Goal: Task Accomplishment & Management: Manage account settings

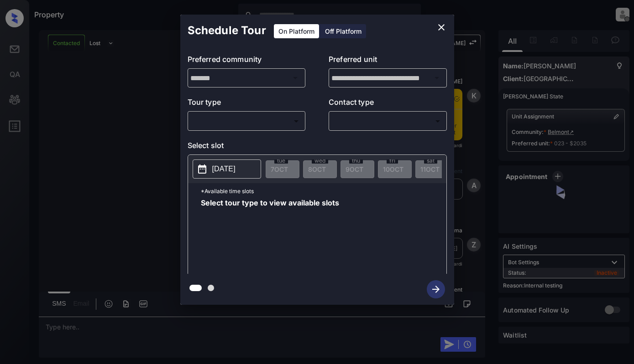
scroll to position [4269, 0]
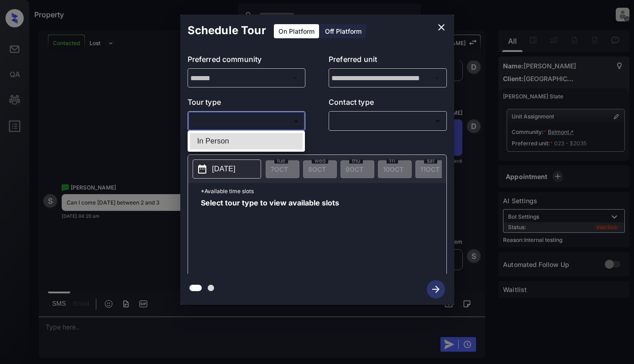
click at [278, 121] on body "Property Dominic Ceralde Offline Set yourself online Set yourself on break Prof…" at bounding box center [317, 182] width 634 height 364
click at [276, 138] on li "In Person" at bounding box center [246, 141] width 113 height 16
type input "********"
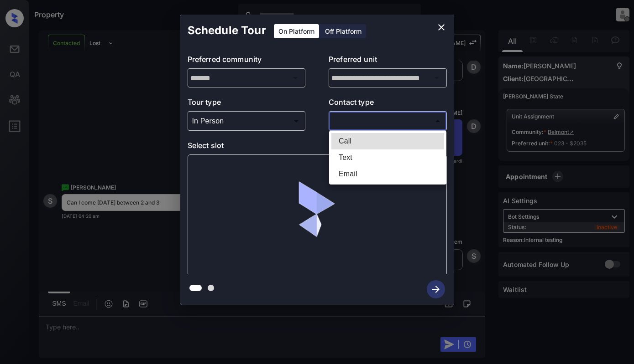
click at [400, 116] on body "Property Dominic Ceralde Offline Set yourself online Set yourself on break Prof…" at bounding box center [317, 182] width 634 height 364
click at [398, 156] on li "Text" at bounding box center [387, 158] width 113 height 16
type input "****"
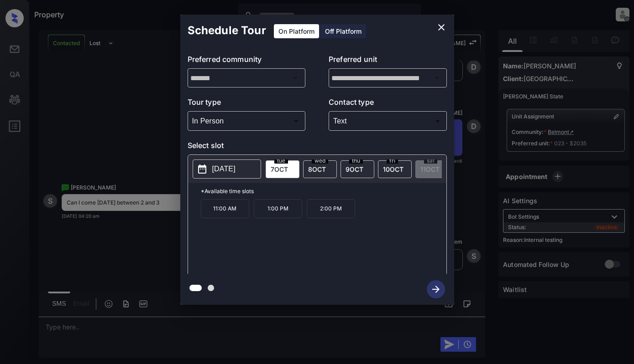
click at [335, 217] on p "2:00 PM" at bounding box center [331, 208] width 48 height 19
click at [436, 286] on icon "button" at bounding box center [435, 289] width 7 height 7
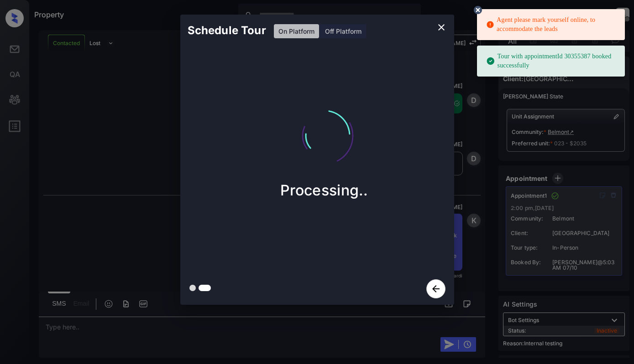
scroll to position [4544, 0]
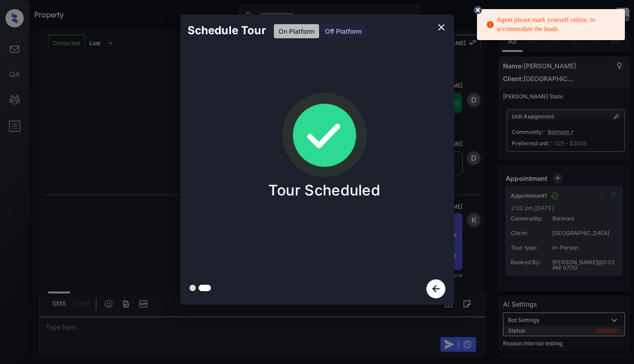
click at [494, 225] on div "Schedule Tour On Platform Off Platform Tour Scheduled" at bounding box center [317, 160] width 634 height 320
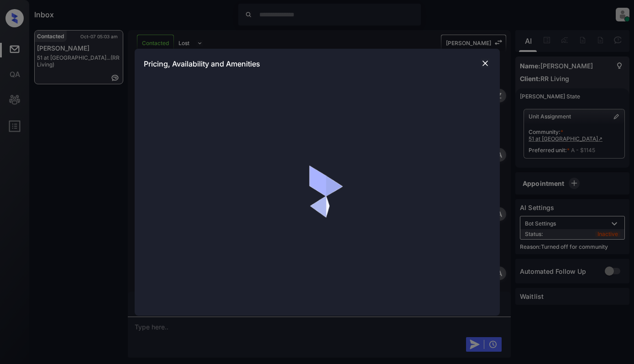
scroll to position [2903, 0]
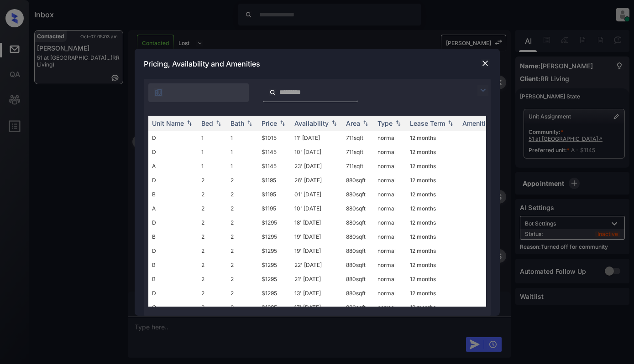
click at [483, 91] on img at bounding box center [482, 90] width 11 height 11
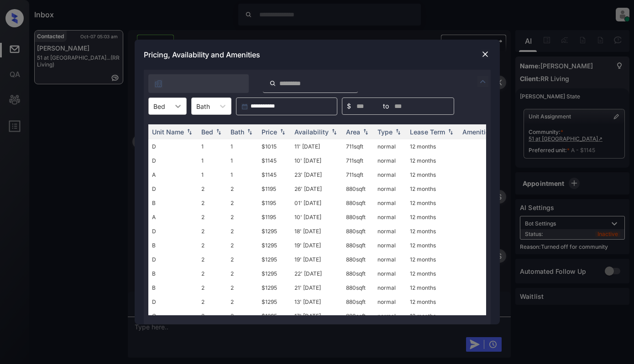
click at [171, 107] on div at bounding box center [178, 106] width 16 height 16
click at [167, 146] on div "2" at bounding box center [167, 145] width 38 height 16
click at [483, 53] on img at bounding box center [484, 54] width 9 height 9
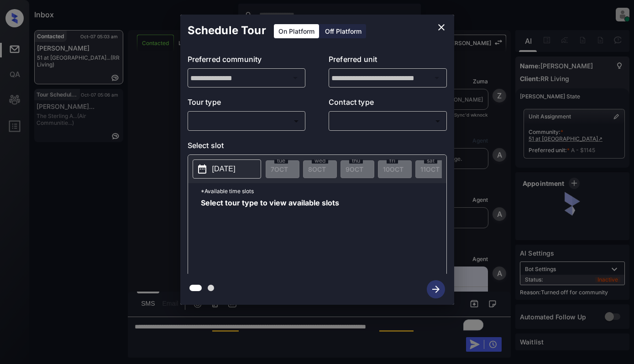
scroll to position [2903, 0]
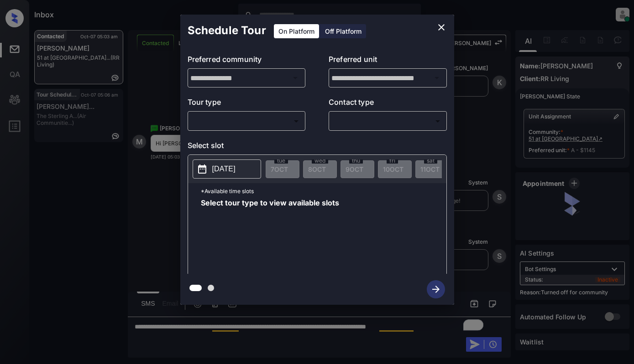
click at [255, 131] on div "**********" at bounding box center [317, 161] width 274 height 228
click at [263, 117] on body "Inbox Dominic Ceralde Online Set yourself offline Set yourself on break Profile…" at bounding box center [317, 182] width 634 height 364
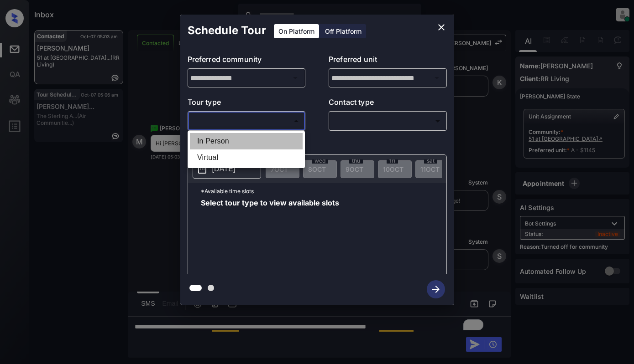
click at [257, 140] on li "In Person" at bounding box center [246, 141] width 113 height 16
type input "********"
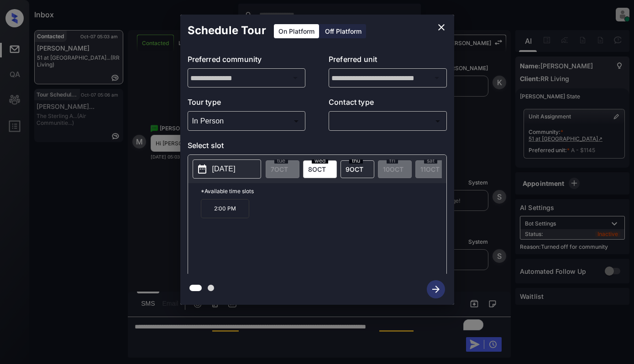
click at [310, 170] on span "8 OCT" at bounding box center [317, 170] width 18 height 8
click at [349, 168] on span "9 OCT" at bounding box center [354, 170] width 18 height 8
click at [225, 171] on p "2025-10-09" at bounding box center [223, 169] width 23 height 11
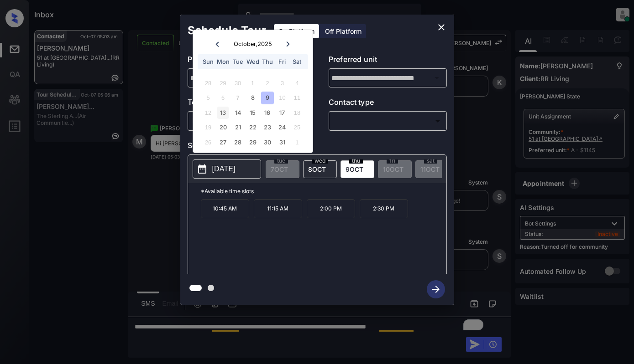
click at [229, 110] on div "13" at bounding box center [223, 113] width 12 height 12
click at [239, 111] on div "14" at bounding box center [237, 113] width 12 height 12
click at [252, 110] on div "15" at bounding box center [252, 113] width 12 height 12
click at [274, 115] on div "12 13 14 15 16 17 18" at bounding box center [253, 112] width 114 height 15
click at [261, 110] on div "16" at bounding box center [267, 113] width 12 height 12
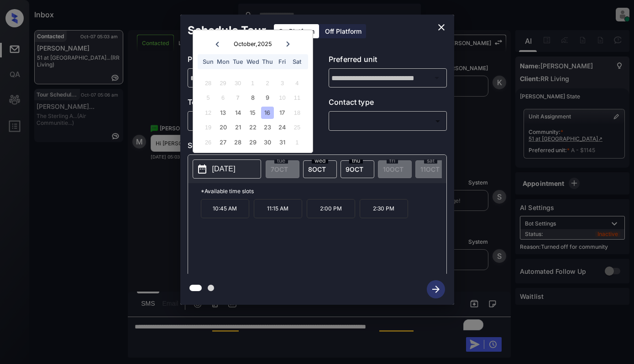
click at [273, 112] on div "16" at bounding box center [267, 113] width 12 height 12
click at [248, 95] on div "8" at bounding box center [252, 98] width 12 height 12
click at [316, 171] on span "8 OCT" at bounding box center [317, 170] width 18 height 8
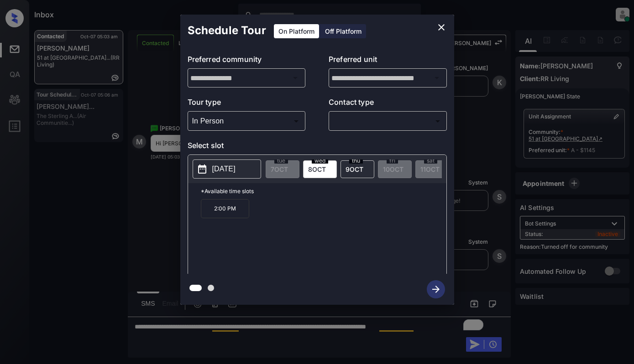
click at [245, 177] on button "2025-10-08" at bounding box center [227, 169] width 68 height 19
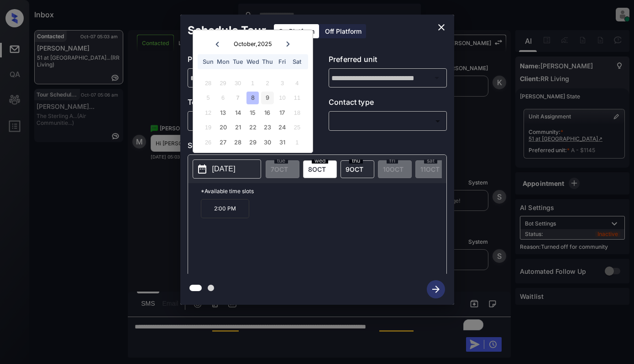
click at [264, 96] on div "9" at bounding box center [267, 98] width 12 height 12
click at [439, 25] on icon "close" at bounding box center [441, 27] width 11 height 11
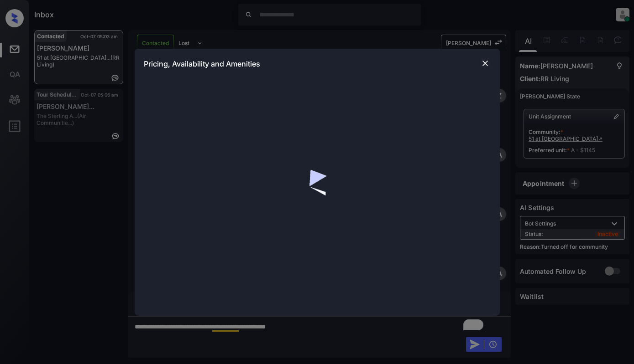
scroll to position [2903, 0]
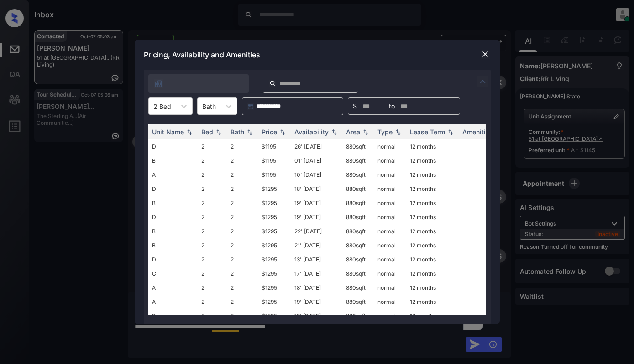
click at [483, 81] on img at bounding box center [482, 81] width 11 height 11
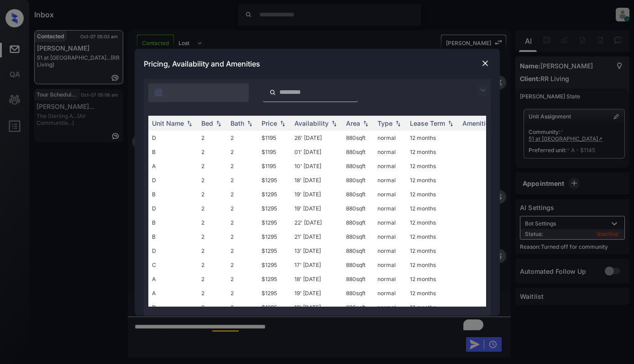
click at [483, 90] on img at bounding box center [482, 90] width 11 height 11
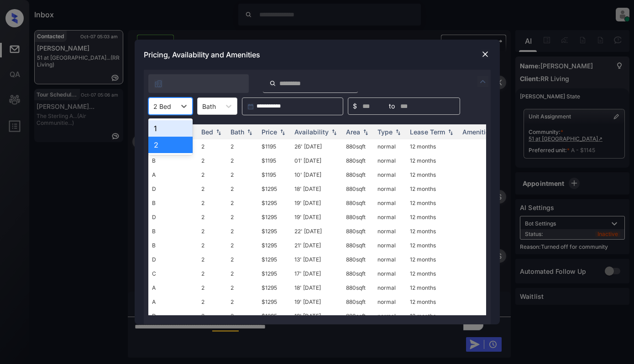
click at [172, 106] on div "2 Bed" at bounding box center [162, 106] width 27 height 13
click at [159, 145] on div "2" at bounding box center [170, 145] width 44 height 16
click at [167, 101] on div "Bed" at bounding box center [159, 106] width 21 height 13
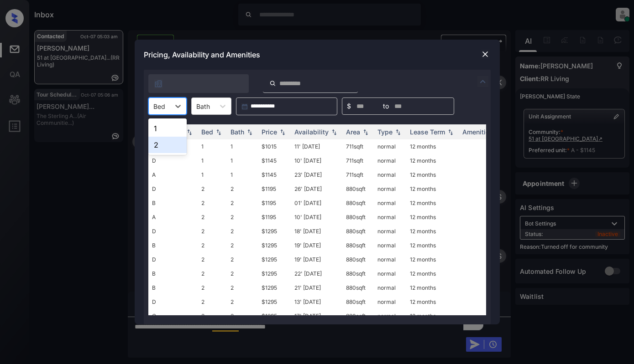
click at [160, 146] on div "2" at bounding box center [167, 145] width 38 height 16
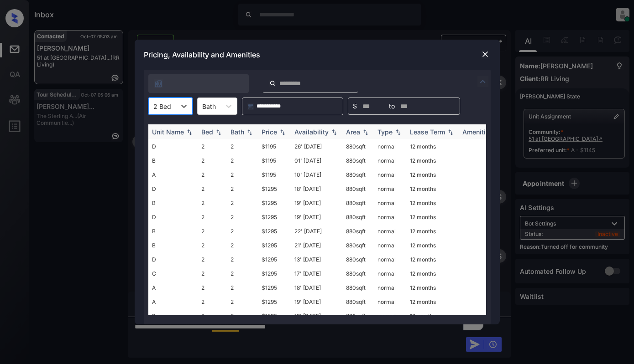
click at [272, 133] on div "Price" at bounding box center [269, 132] width 16 height 8
click at [276, 142] on td "$1195" at bounding box center [274, 147] width 33 height 14
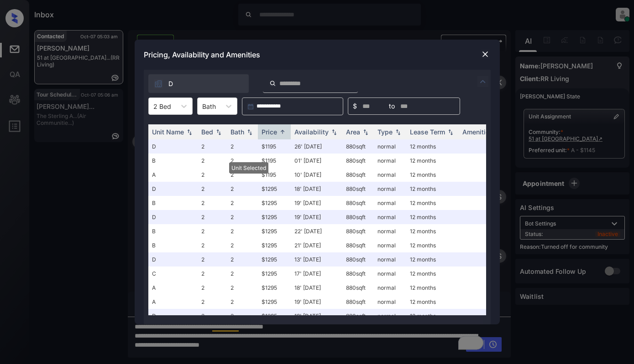
click at [485, 51] on img at bounding box center [484, 54] width 9 height 9
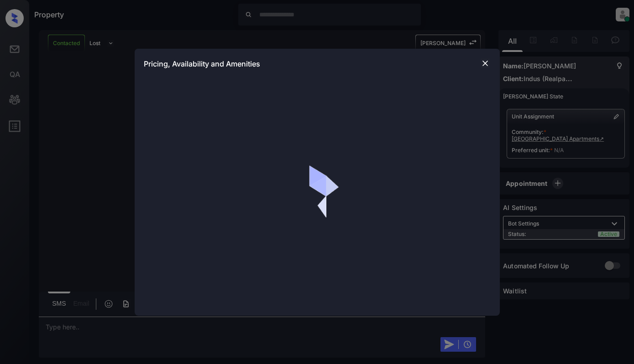
scroll to position [365, 0]
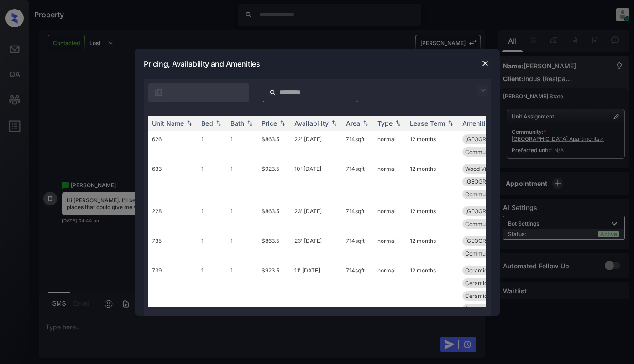
click at [481, 92] on img at bounding box center [482, 90] width 11 height 11
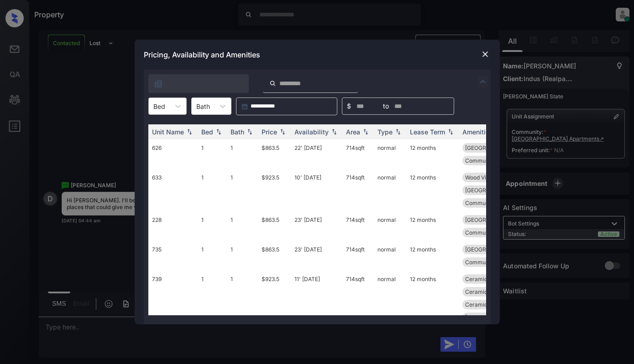
click at [162, 109] on div at bounding box center [159, 107] width 12 height 10
click at [158, 148] on div "2" at bounding box center [167, 145] width 38 height 16
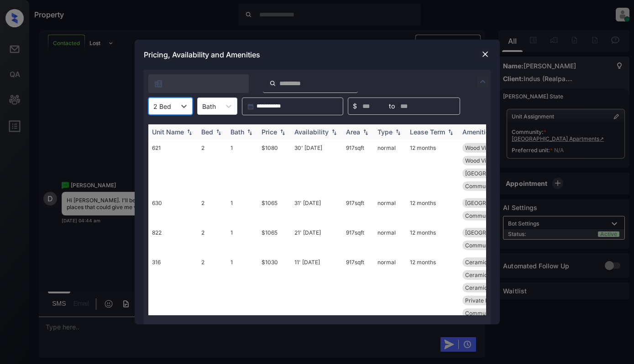
click at [267, 136] on th "Price" at bounding box center [274, 132] width 33 height 15
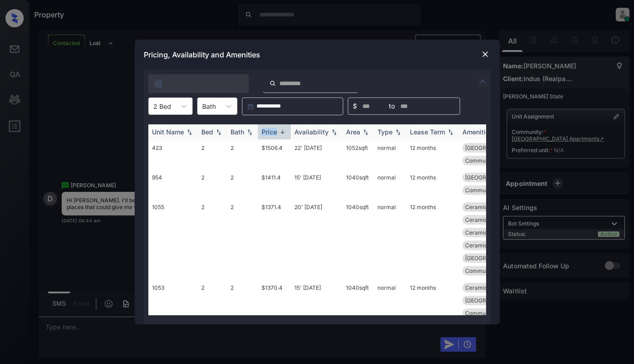
click at [267, 136] on th "Price" at bounding box center [274, 132] width 33 height 15
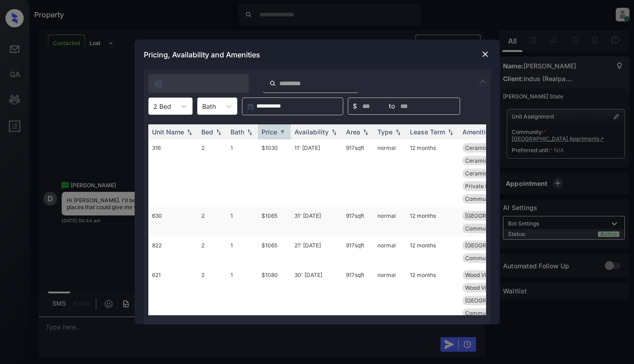
click at [274, 214] on td "$1065" at bounding box center [274, 223] width 33 height 30
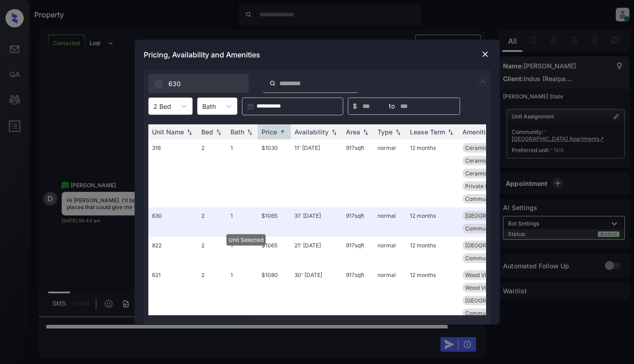
click at [490, 53] on div "Pricing, Availability and Amenities" at bounding box center [317, 55] width 365 height 30
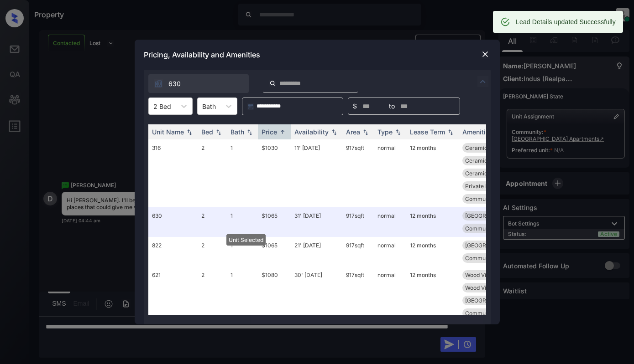
click at [488, 52] on img at bounding box center [484, 54] width 9 height 9
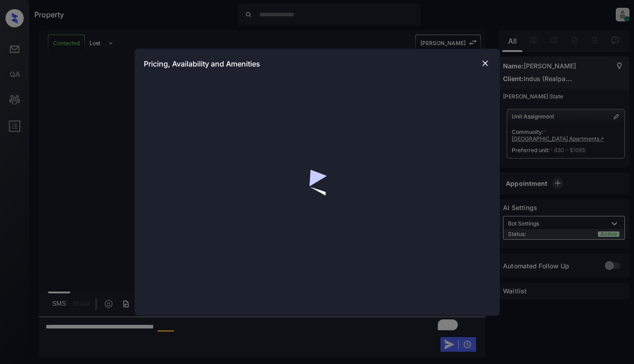
scroll to position [561, 0]
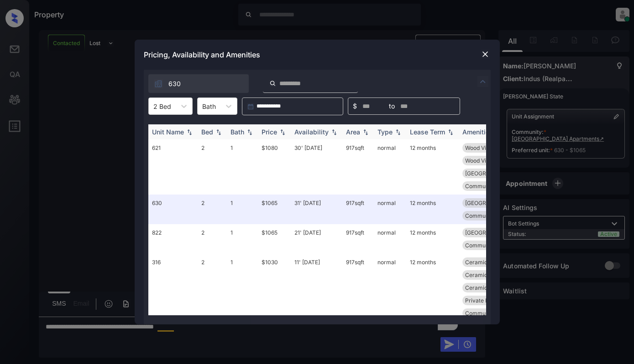
click at [284, 133] on img at bounding box center [282, 132] width 9 height 6
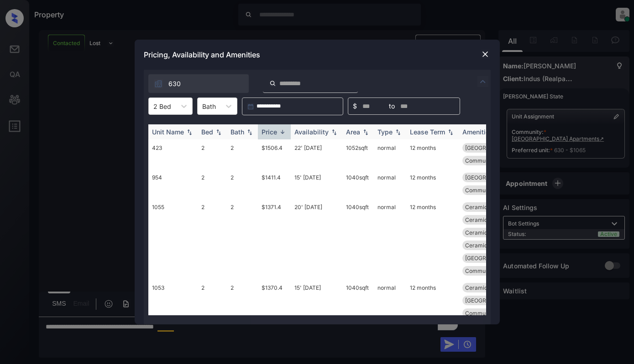
click at [284, 133] on img at bounding box center [282, 132] width 9 height 7
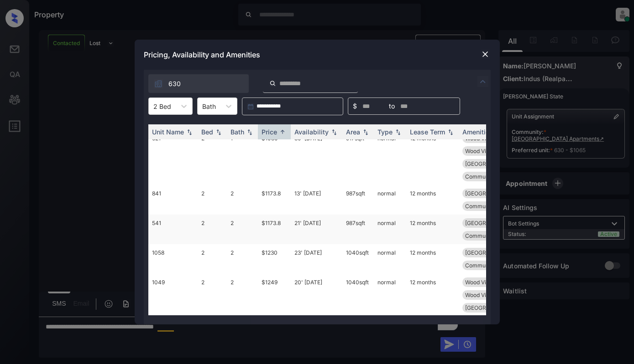
scroll to position [91, 0]
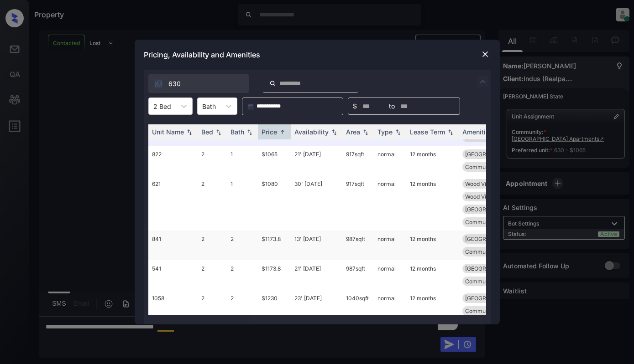
click at [276, 231] on td "$1173.8" at bounding box center [274, 246] width 33 height 30
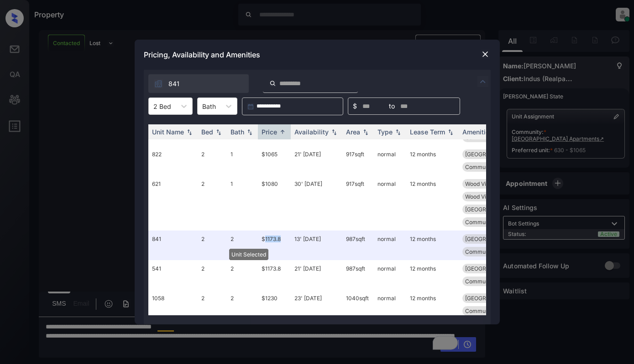
click at [485, 56] on img at bounding box center [484, 54] width 9 height 9
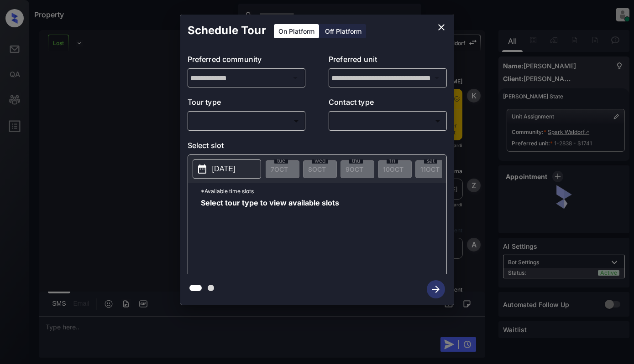
scroll to position [2444, 0]
click at [238, 124] on body "Property Dominic Ceralde Online Set yourself offline Set yourself on break Prof…" at bounding box center [317, 182] width 634 height 364
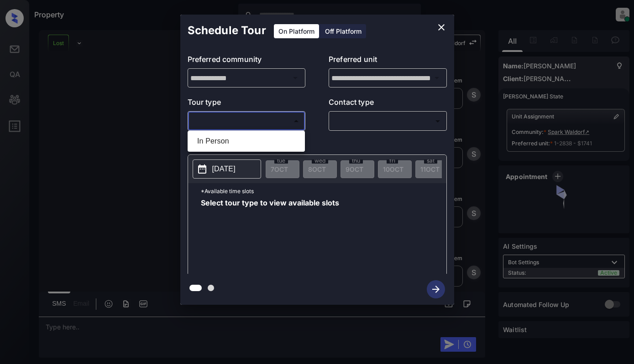
click at [235, 141] on li "In Person" at bounding box center [246, 141] width 113 height 16
type input "********"
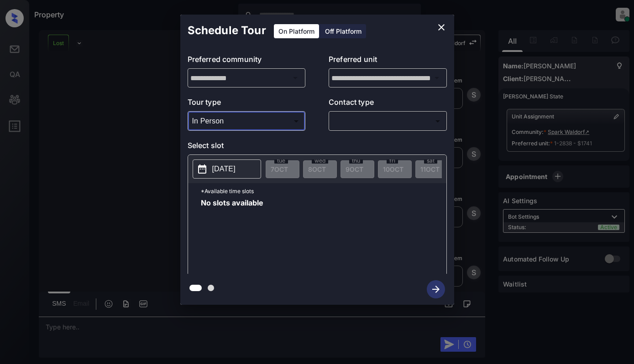
click at [229, 158] on div "2025-10-07 tue 7 OCT wed 8 OCT thu 9 OCT fri 10 OCT sat 11 OCT sun 12 OCT mon 1…" at bounding box center [317, 169] width 258 height 28
click at [235, 171] on p "2025-10-07" at bounding box center [223, 169] width 23 height 11
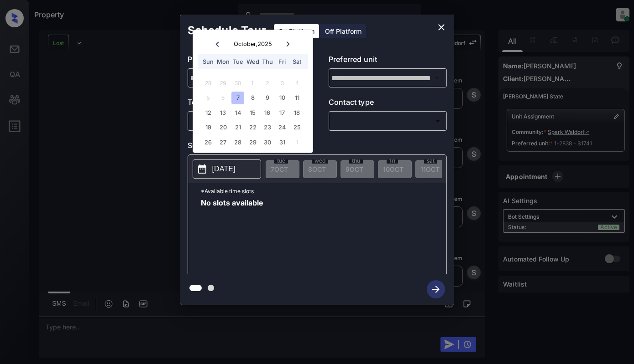
click at [244, 107] on div "12 13 14 15 16 17 18" at bounding box center [253, 112] width 114 height 15
click at [241, 116] on div "14" at bounding box center [237, 113] width 12 height 12
click at [436, 25] on icon "close" at bounding box center [441, 27] width 11 height 11
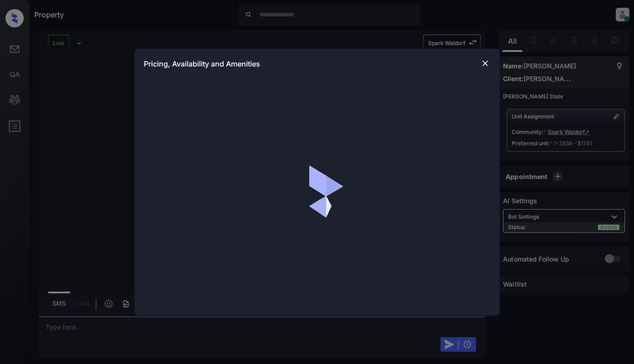
scroll to position [1258, 0]
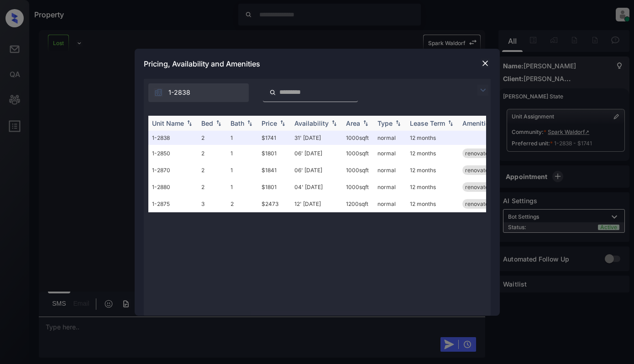
click at [319, 124] on div "Availability" at bounding box center [311, 124] width 34 height 8
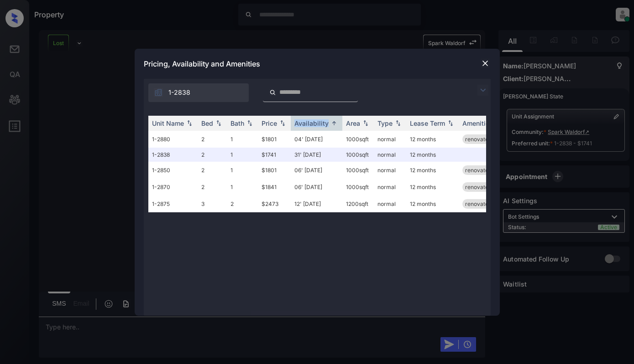
click at [485, 61] on img at bounding box center [484, 63] width 9 height 9
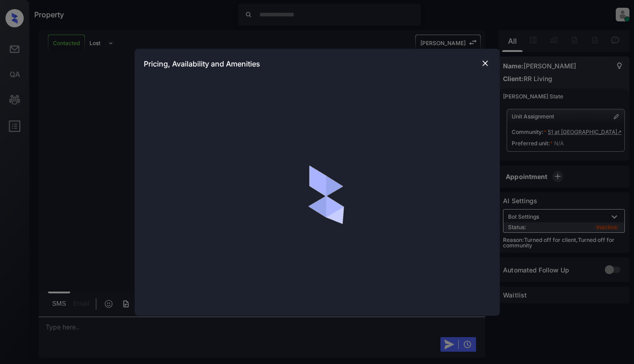
scroll to position [593, 0]
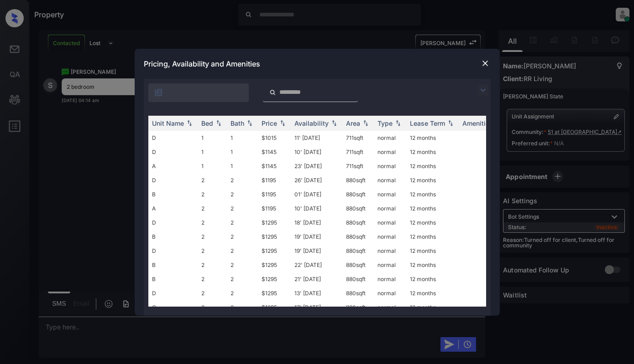
click at [480, 87] on img at bounding box center [482, 90] width 11 height 11
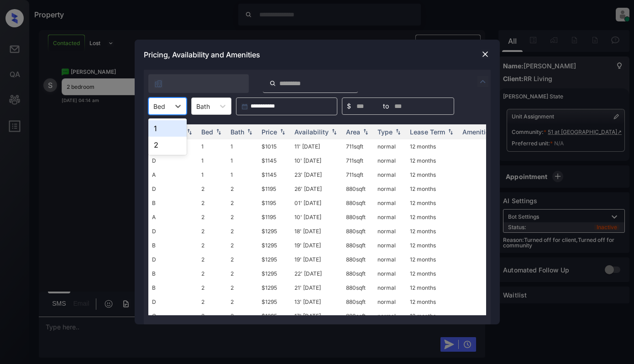
click at [167, 107] on div "Bed" at bounding box center [159, 106] width 21 height 13
click at [159, 145] on div "2" at bounding box center [167, 145] width 38 height 16
click at [277, 129] on div "Price" at bounding box center [269, 132] width 16 height 8
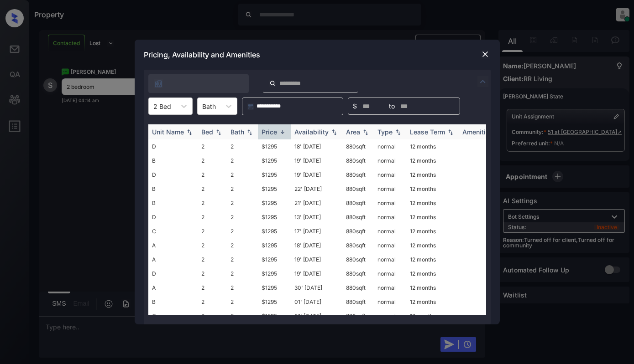
click at [277, 129] on div "Price" at bounding box center [269, 132] width 16 height 8
click at [279, 146] on td "$1195" at bounding box center [274, 147] width 33 height 14
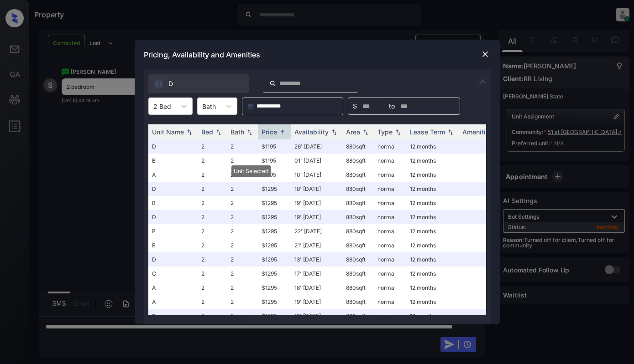
click at [483, 54] on img at bounding box center [484, 54] width 9 height 9
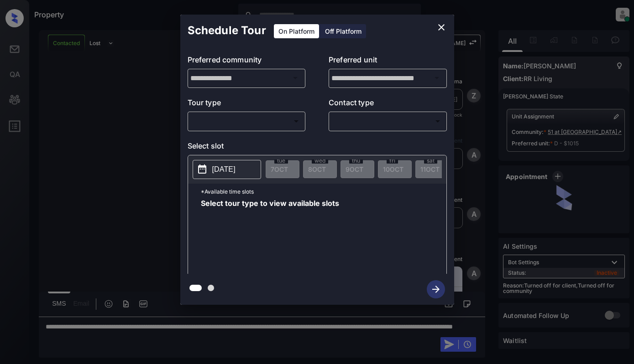
scroll to position [844, 0]
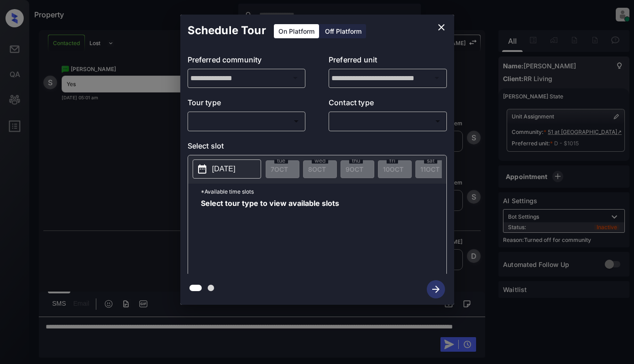
click at [240, 122] on body "Property [PERSON_NAME] Online Set yourself offline Set yourself on break Profil…" at bounding box center [317, 182] width 634 height 364
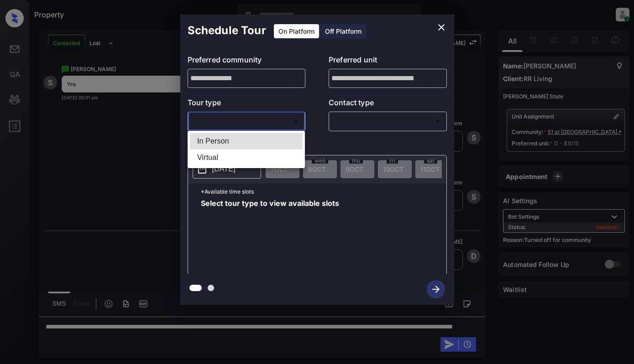
click at [241, 145] on li "In Person" at bounding box center [246, 141] width 113 height 16
type input "********"
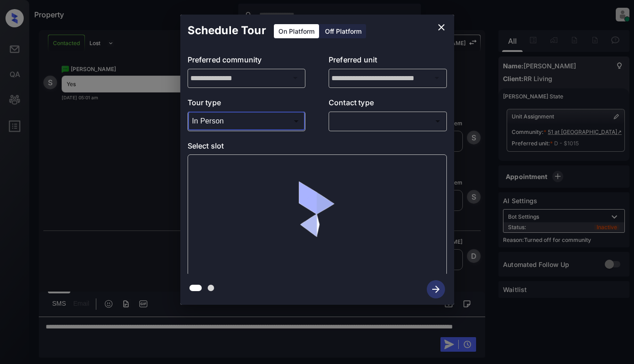
click at [361, 125] on body "Property Dominic Ceralde Online Set yourself offline Set yourself on break Prof…" at bounding box center [317, 182] width 634 height 364
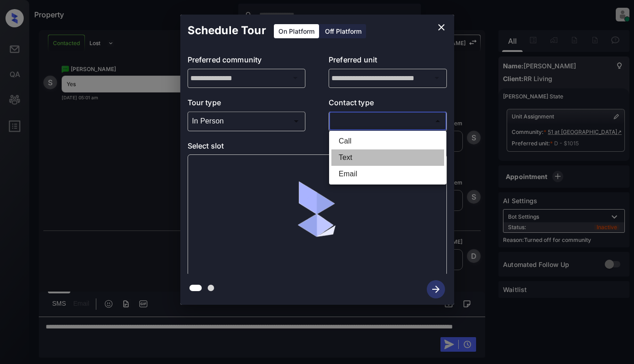
click at [356, 157] on li "Text" at bounding box center [387, 158] width 113 height 16
type input "****"
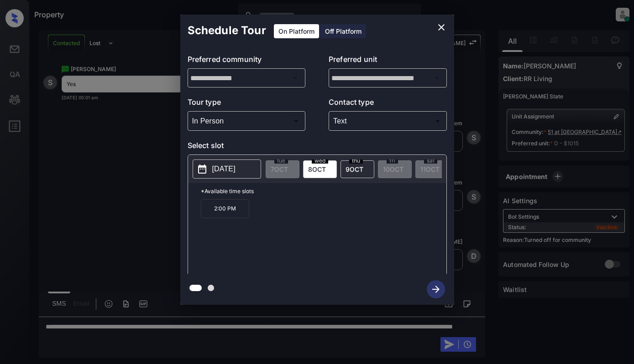
click at [357, 162] on span "thu" at bounding box center [356, 160] width 14 height 5
click at [438, 22] on icon "close" at bounding box center [441, 27] width 11 height 11
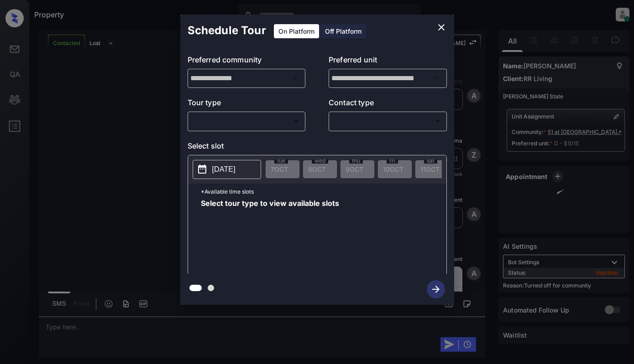
scroll to position [3323, 0]
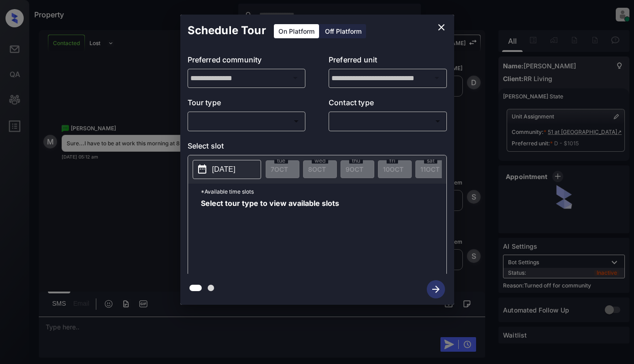
click at [258, 123] on body "Property [PERSON_NAME] Online Set yourself offline Set yourself on break Profil…" at bounding box center [317, 182] width 634 height 364
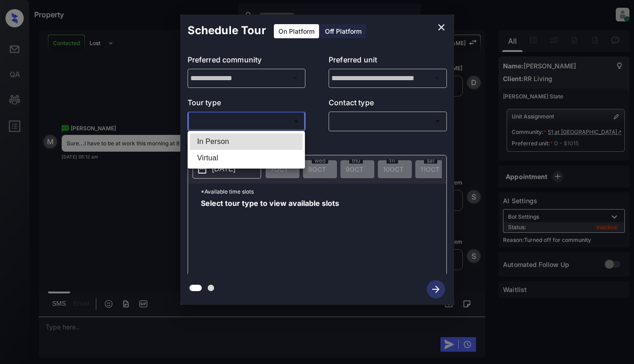
click at [256, 138] on li "In Person" at bounding box center [246, 142] width 113 height 16
type input "********"
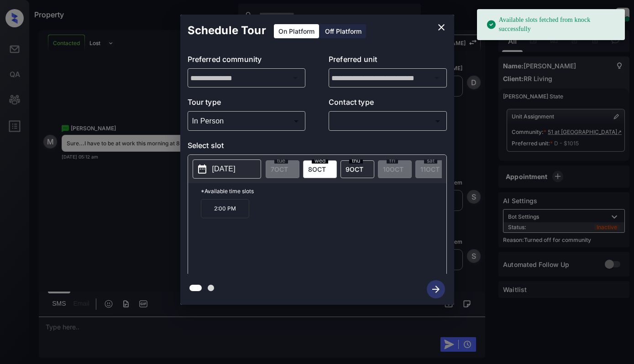
click at [359, 167] on span "9 OCT" at bounding box center [354, 170] width 18 height 8
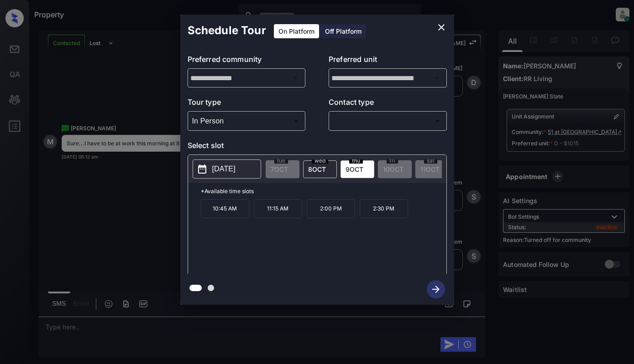
click at [438, 28] on icon "close" at bounding box center [441, 27] width 11 height 11
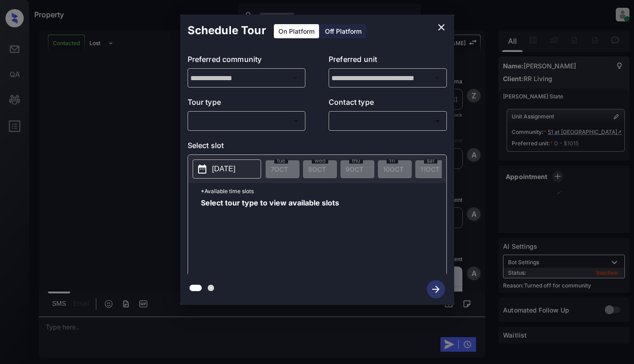
scroll to position [1319, 0]
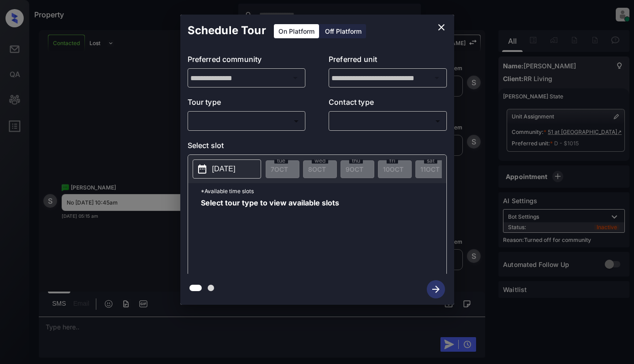
click at [283, 126] on body "Property [PERSON_NAME] Online Set yourself offline Set yourself on break Profil…" at bounding box center [317, 182] width 634 height 364
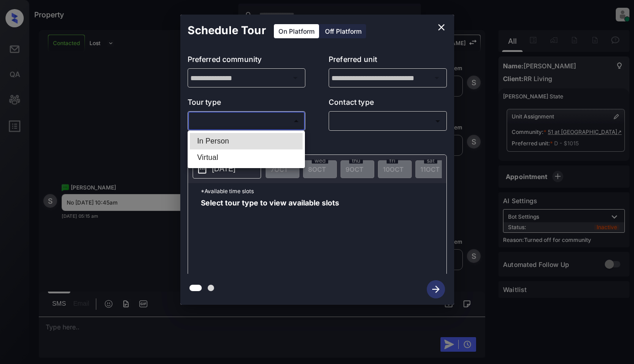
click at [279, 141] on li "In Person" at bounding box center [246, 141] width 113 height 16
type input "********"
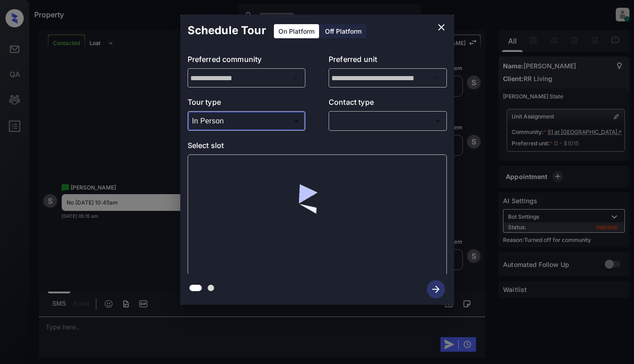
click at [365, 124] on body "Property [PERSON_NAME] Online Set yourself offline Set yourself on break Profil…" at bounding box center [317, 182] width 634 height 364
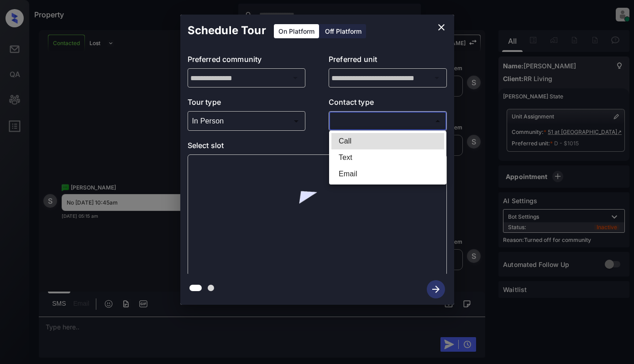
click at [367, 155] on li "Text" at bounding box center [387, 158] width 113 height 16
type input "****"
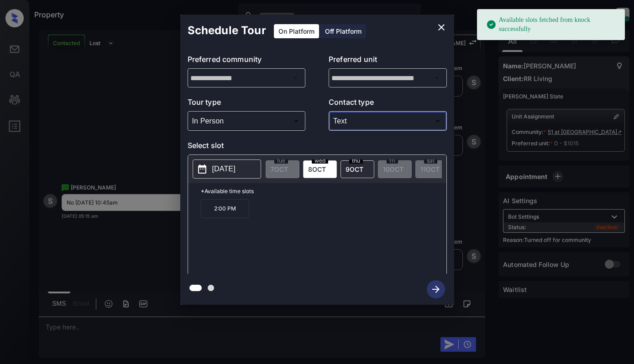
click at [231, 167] on p "[DATE]" at bounding box center [223, 169] width 23 height 11
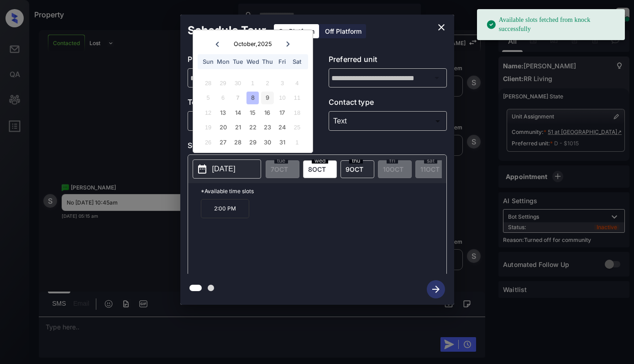
click at [267, 96] on div "9" at bounding box center [267, 98] width 12 height 12
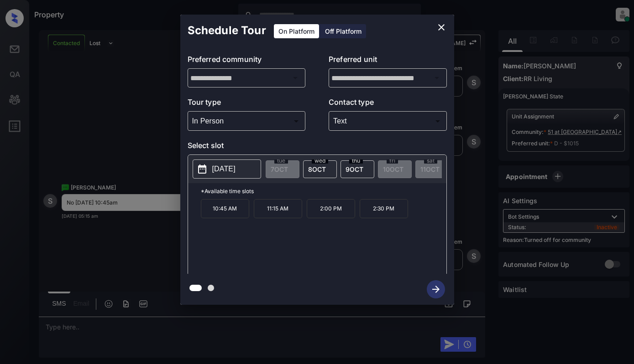
click at [218, 215] on p "10:45 AM" at bounding box center [225, 208] width 48 height 19
click at [432, 291] on icon "button" at bounding box center [436, 290] width 18 height 18
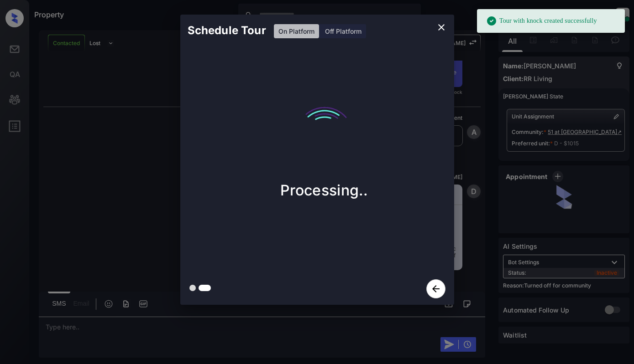
scroll to position [1718, 0]
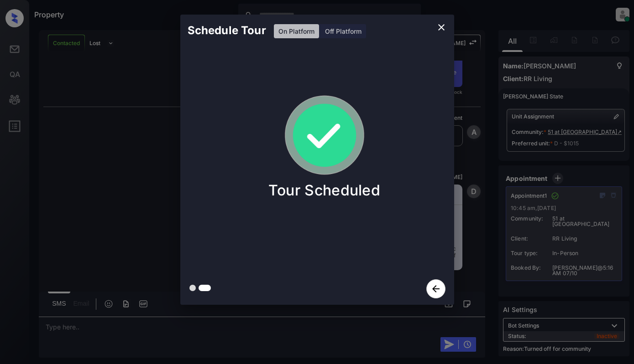
click at [146, 136] on div "Schedule Tour On Platform Off Platform Tour Scheduled" at bounding box center [317, 160] width 634 height 320
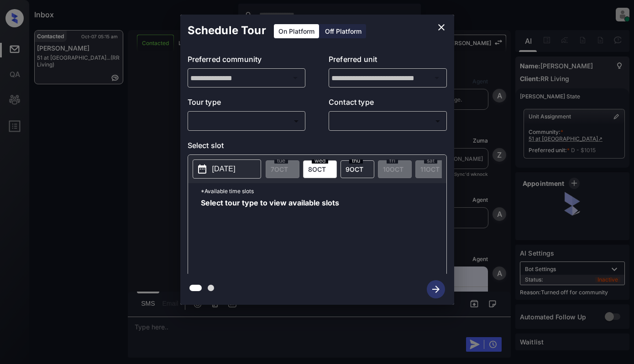
scroll to position [3683, 0]
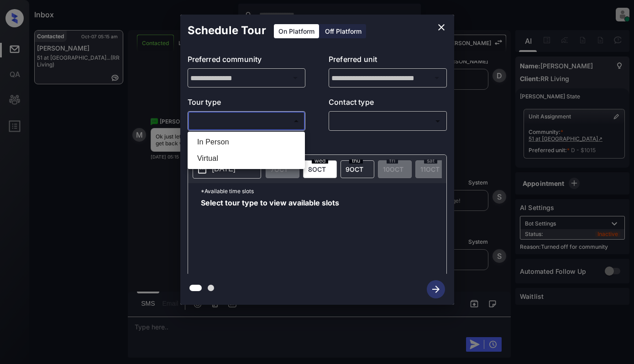
click at [272, 122] on body "Inbox [PERSON_NAME] Online Set yourself offline Set yourself on break Profile S…" at bounding box center [317, 182] width 634 height 364
click at [268, 139] on li "In Person" at bounding box center [246, 142] width 113 height 16
type input "********"
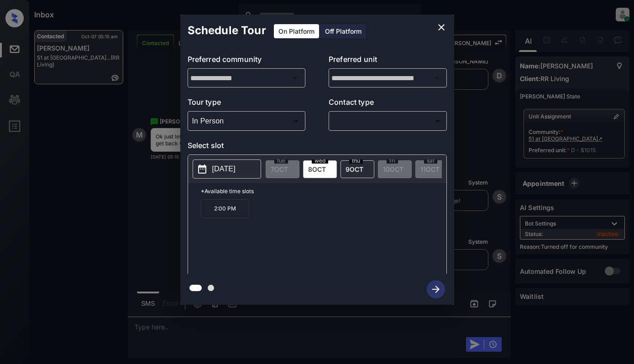
click at [229, 163] on button "[DATE]" at bounding box center [227, 169] width 68 height 19
drag, startPoint x: 402, startPoint y: 31, endPoint x: 434, endPoint y: 26, distance: 32.7
click at [402, 31] on div "Schedule Tour On Platform Off Platform" at bounding box center [317, 31] width 274 height 32
click at [444, 24] on icon "close" at bounding box center [441, 27] width 11 height 11
